Goal: Task Accomplishment & Management: Complete application form

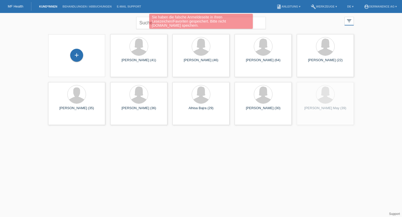
click at [79, 62] on div "+" at bounding box center [76, 56] width 49 height 14
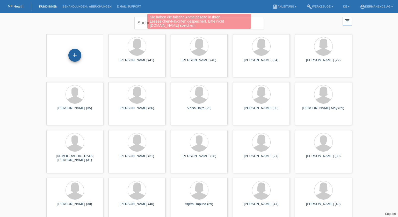
click at [75, 56] on div "+" at bounding box center [74, 55] width 13 height 13
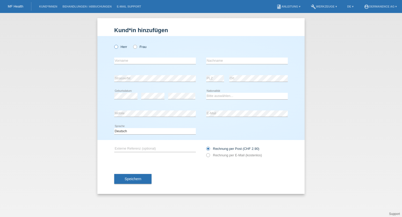
click at [122, 48] on label "Herr" at bounding box center [120, 47] width 13 height 4
click at [118, 48] on input "Herr" at bounding box center [115, 46] width 3 height 3
radio input "true"
click at [120, 61] on input "text" at bounding box center [155, 60] width 82 height 6
paste input "Meral"
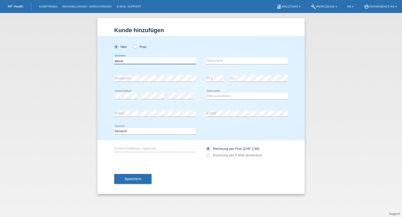
paste input "Meral"
drag, startPoint x: 150, startPoint y: 62, endPoint x: 122, endPoint y: 62, distance: 27.7
click at [122, 62] on input "Meral Meral" at bounding box center [155, 60] width 82 height 6
type input "Meral"
click at [224, 60] on input "text" at bounding box center [247, 60] width 82 height 6
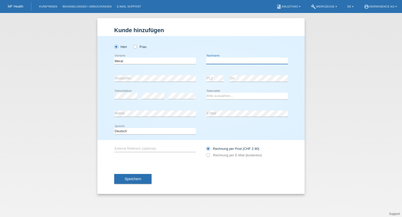
paste input "Dzeladini"
type input "Dzeladini"
click at [215, 94] on select "Bitte auswählen... Schweiz Deutschland Liechtenstein Österreich ------------ Af…" at bounding box center [247, 96] width 82 height 6
select select "CH"
click at [206, 93] on select "Bitte auswählen... Schweiz Deutschland Liechtenstein Österreich ------------ Af…" at bounding box center [247, 96] width 82 height 6
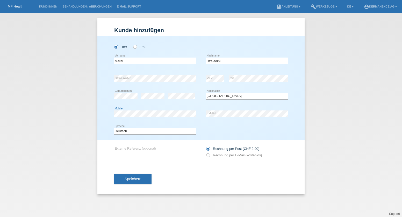
click at [85, 114] on div "Kund*in hinzufügen Kunde hinzufügen Kundin hinzufügen Herr Frau Meral error Vor…" at bounding box center [201, 115] width 402 height 204
click at [225, 156] on label "Rechnung per E-Mail (kostenlos)" at bounding box center [234, 155] width 56 height 4
click at [209, 156] on input "Rechnung per E-Mail (kostenlos)" at bounding box center [207, 156] width 3 height 6
radio input "true"
click at [134, 179] on span "Speichern" at bounding box center [132, 179] width 17 height 4
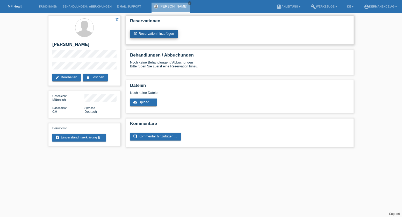
click at [166, 34] on link "post_add Reservation hinzufügen" at bounding box center [154, 34] width 48 height 8
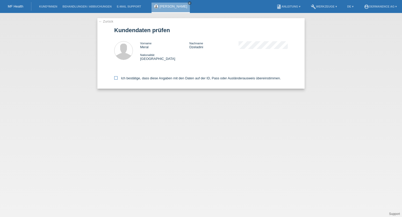
click at [147, 77] on label "Ich bestätige, dass diese Angaben mit den Daten auf der ID, Pass oder Ausländer…" at bounding box center [197, 78] width 166 height 4
click at [118, 77] on input "Ich bestätige, dass diese Angaben mit den Daten auf der ID, Pass oder Ausländer…" at bounding box center [115, 77] width 3 height 3
checkbox input "true"
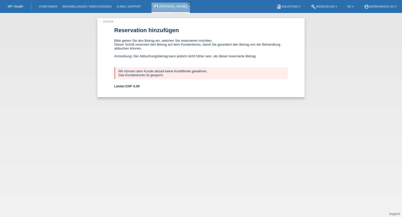
click at [168, 8] on link "[PERSON_NAME]" at bounding box center [173, 6] width 28 height 4
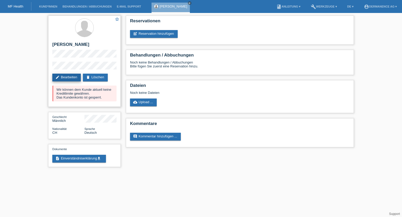
click at [71, 75] on link "edit Bearbeiten" at bounding box center [66, 78] width 28 height 8
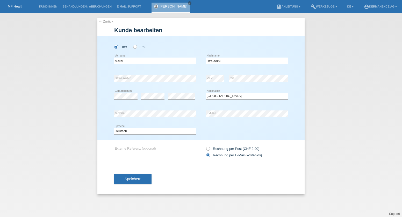
select select "CH"
click at [109, 113] on div "Herr Frau Meral error Vorname" at bounding box center [200, 88] width 207 height 104
click at [130, 179] on span "Speichern" at bounding box center [132, 179] width 17 height 4
